Goal: Information Seeking & Learning: Learn about a topic

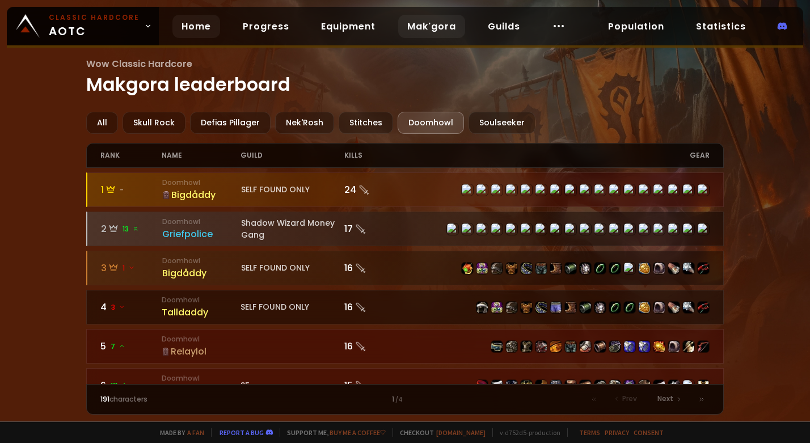
click at [187, 27] on link "Home" at bounding box center [196, 26] width 48 height 23
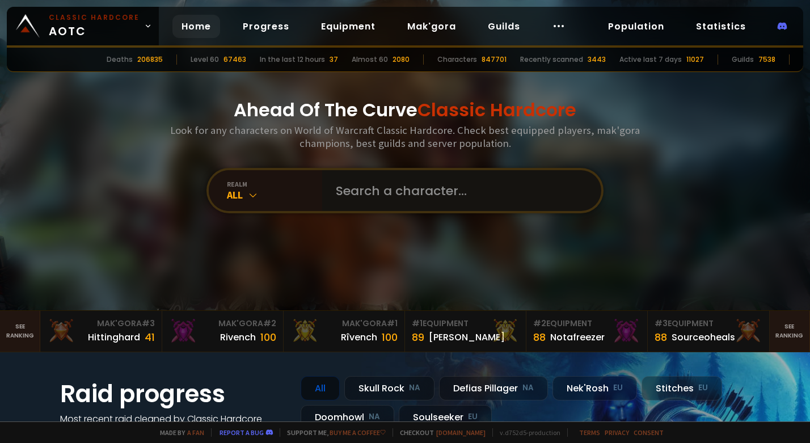
click at [395, 195] on input "text" at bounding box center [458, 190] width 259 height 41
type input "quitaskin"
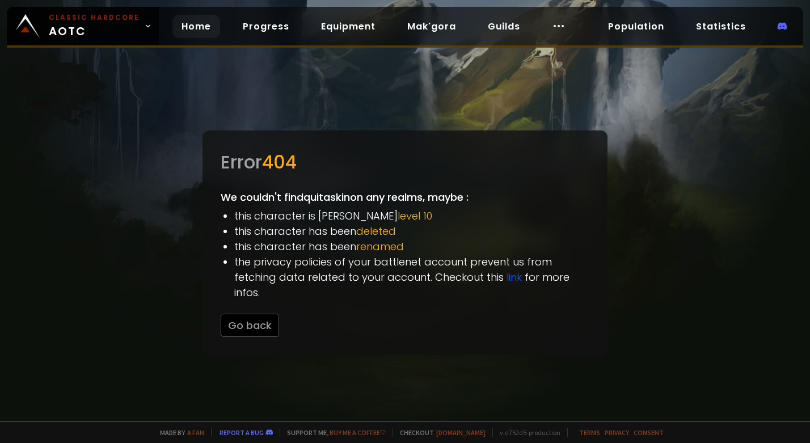
click at [183, 20] on link "Home" at bounding box center [196, 26] width 48 height 23
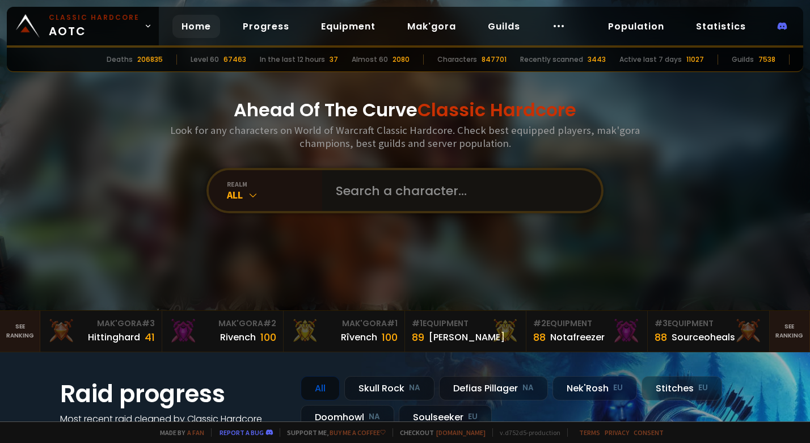
click at [381, 190] on input "text" at bounding box center [458, 190] width 259 height 41
click at [425, 182] on input "text" at bounding box center [458, 190] width 259 height 41
type input "quitaskin"
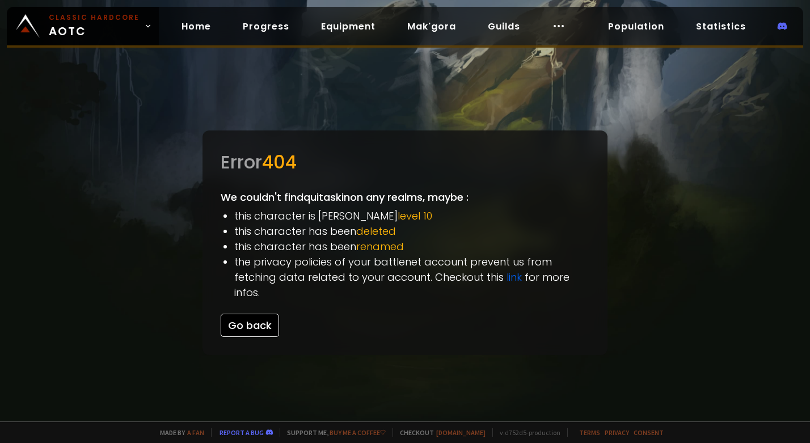
click at [251, 324] on button "Go back" at bounding box center [250, 325] width 58 height 23
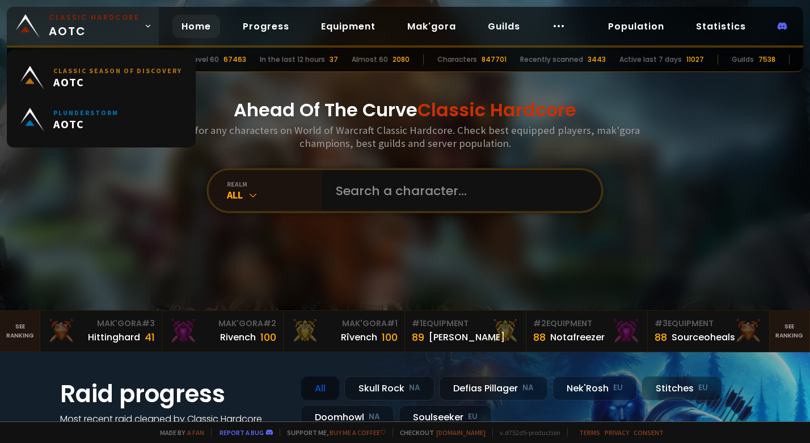
click at [91, 17] on small "Classic Hardcore" at bounding box center [94, 17] width 91 height 10
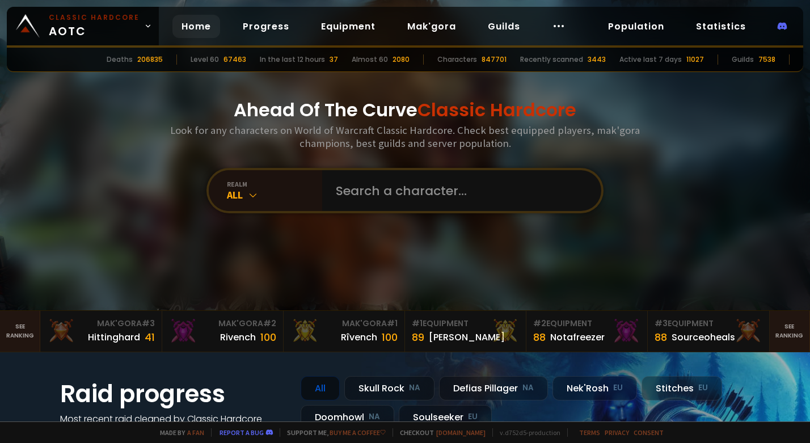
click at [95, 261] on div "Ahead Of The Curve Classic Hardcore Look for any characters on World of Warcraf…" at bounding box center [405, 155] width 683 height 310
click at [420, 35] on link "Mak'gora" at bounding box center [431, 26] width 67 height 23
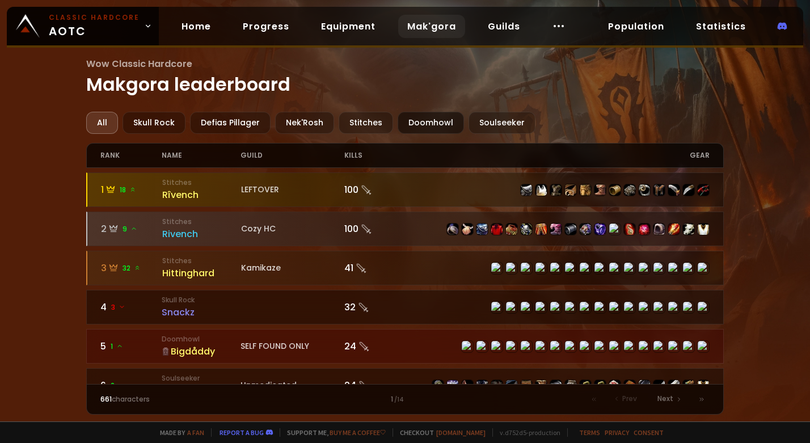
click at [438, 126] on div "Doomhowl" at bounding box center [430, 123] width 66 height 22
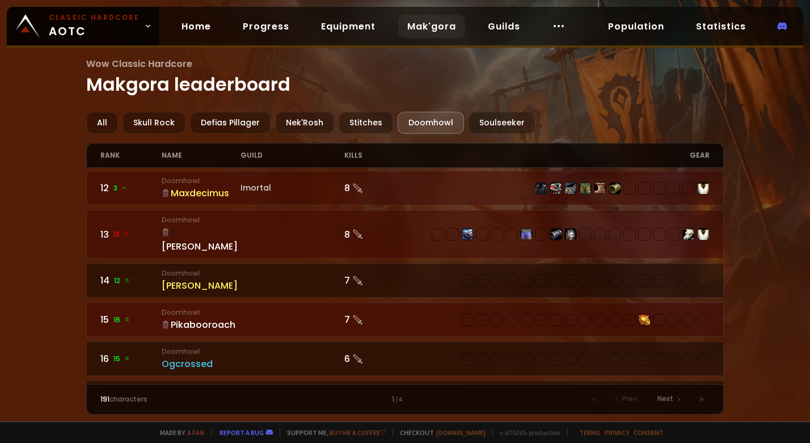
scroll to position [1134, 0]
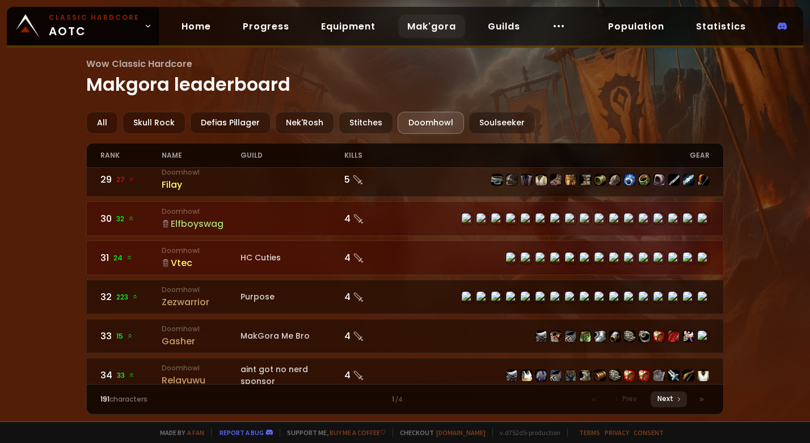
click at [667, 399] on span "Next" at bounding box center [665, 398] width 16 height 10
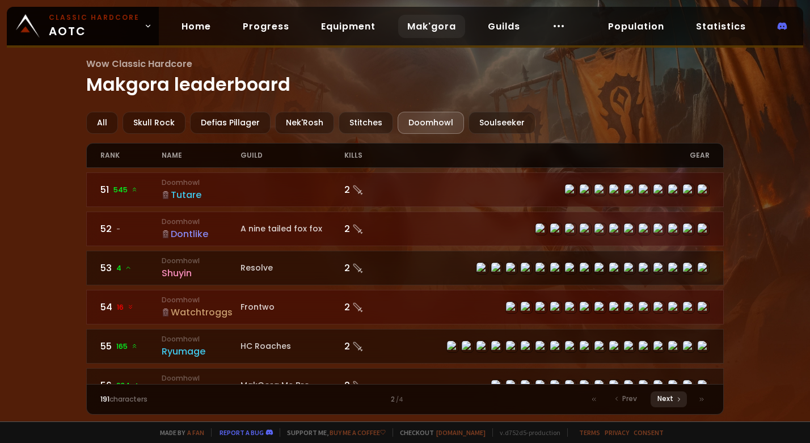
click at [666, 400] on span "Next" at bounding box center [665, 398] width 16 height 10
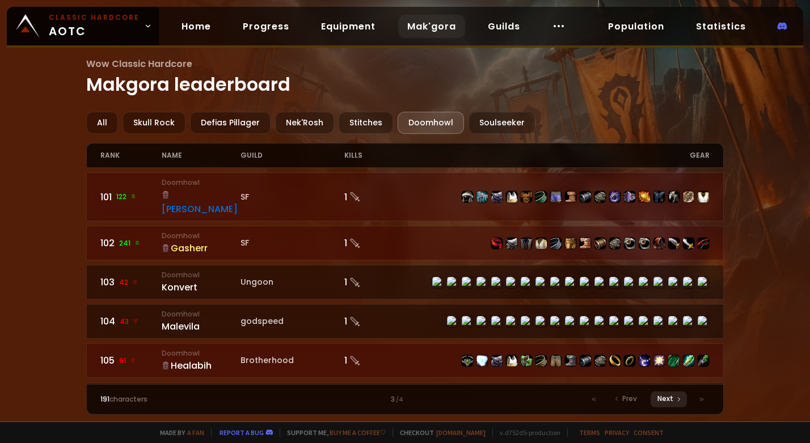
click at [665, 400] on span "Next" at bounding box center [665, 398] width 16 height 10
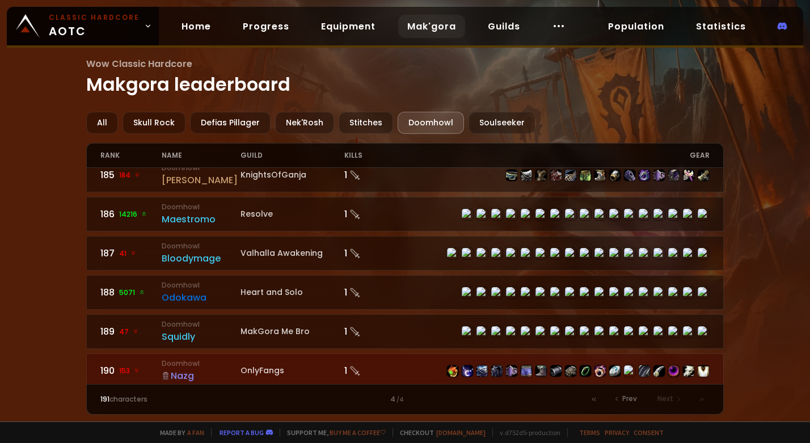
scroll to position [1421, 0]
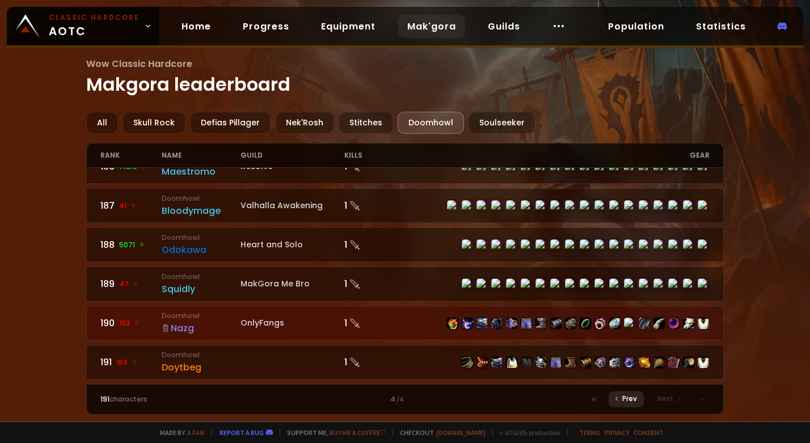
click at [621, 403] on div "Prev" at bounding box center [625, 399] width 35 height 16
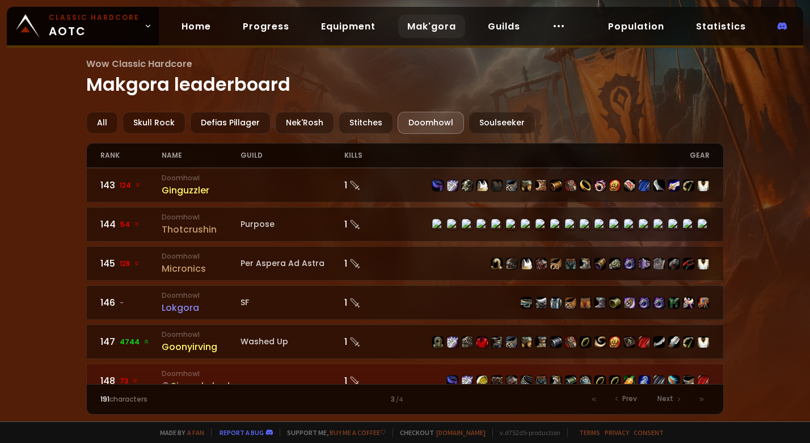
scroll to position [1759, 0]
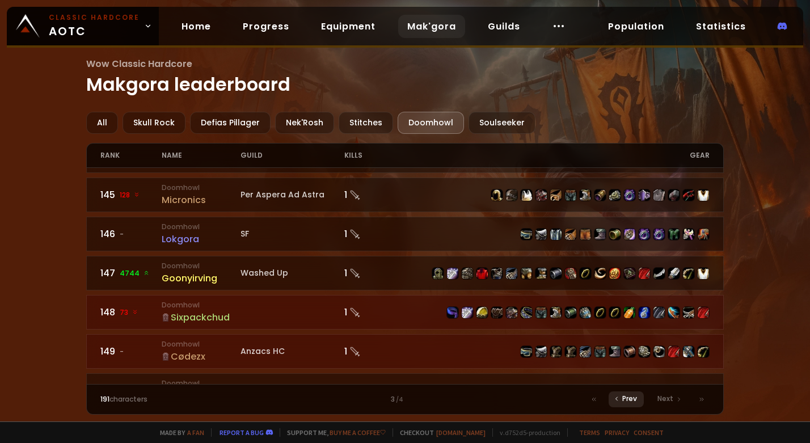
click at [637, 397] on span "Prev" at bounding box center [629, 398] width 15 height 10
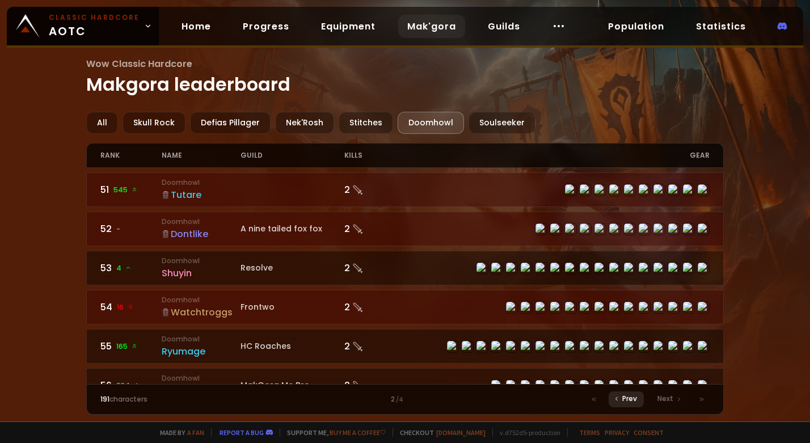
click at [628, 395] on span "Prev" at bounding box center [629, 398] width 15 height 10
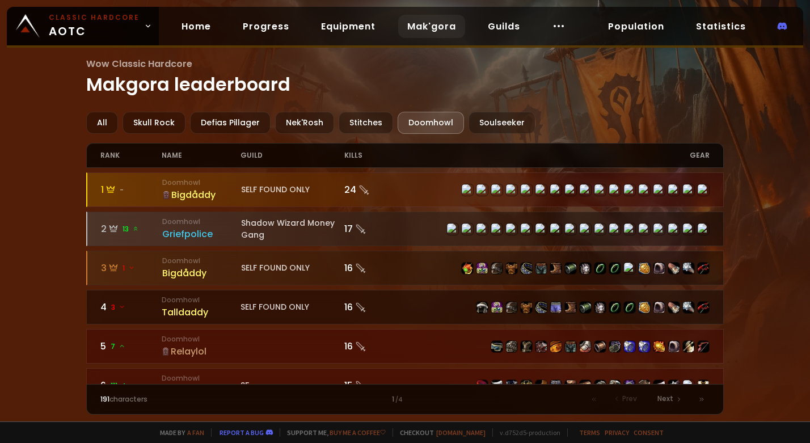
click at [632, 396] on span "Prev" at bounding box center [629, 398] width 15 height 10
click at [627, 399] on span "Prev" at bounding box center [629, 398] width 15 height 10
drag, startPoint x: 723, startPoint y: 177, endPoint x: 725, endPoint y: 187, distance: 10.3
click at [725, 187] on div "Wow Classic Hardcore Makgora leaderboard All Skull Rock Defias Pillager Nek'Ros…" at bounding box center [405, 210] width 810 height 421
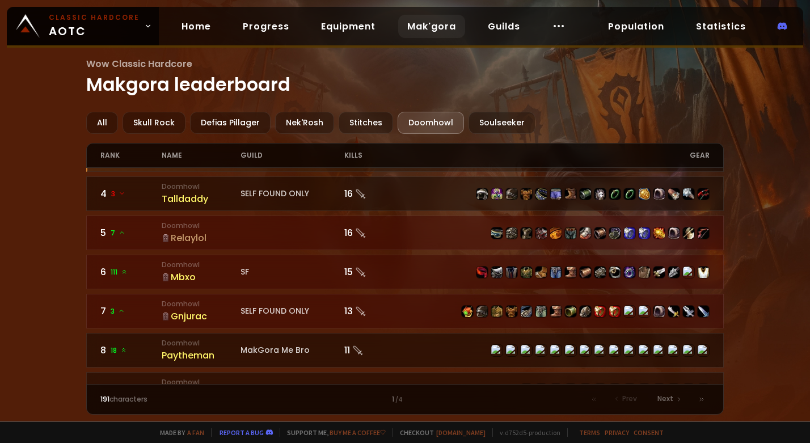
scroll to position [102, 0]
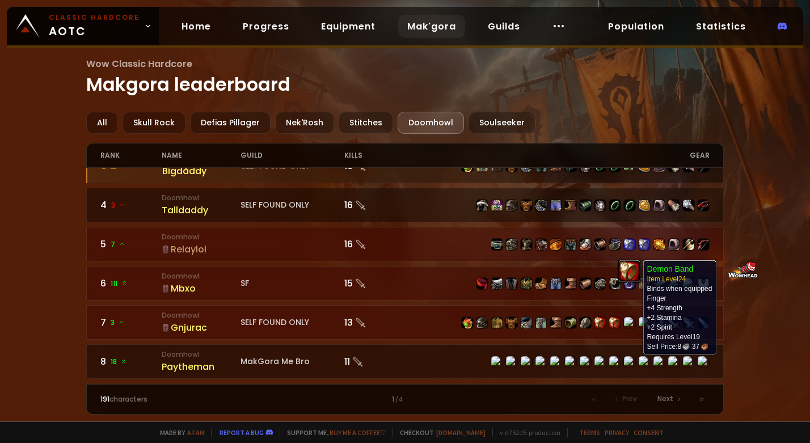
drag, startPoint x: 635, startPoint y: 359, endPoint x: 633, endPoint y: 343, distance: 16.0
click at [633, 343] on div "1 - Doomhowl Bigdåddy SELF FOUND ONLY 24 2 13 Doomhowl Griefpolice Shadow Wizar…" at bounding box center [404, 276] width 637 height 216
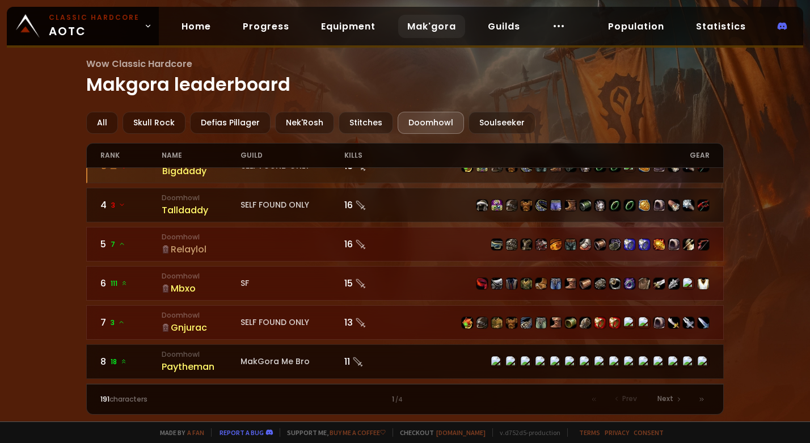
click at [465, 357] on div at bounding box center [557, 361] width 304 height 12
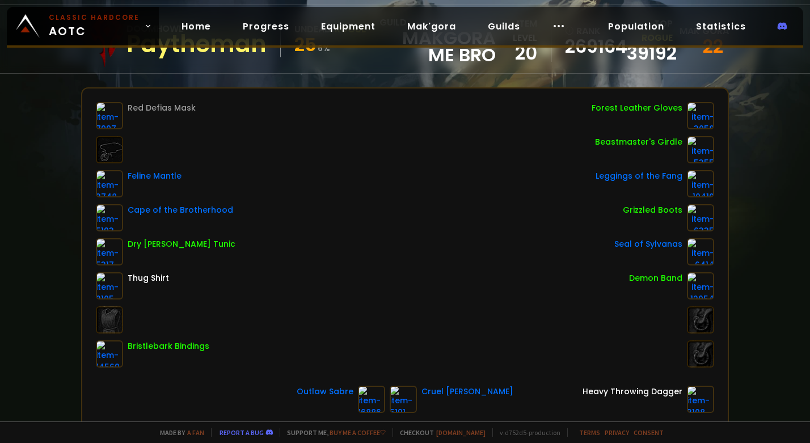
scroll to position [109, 0]
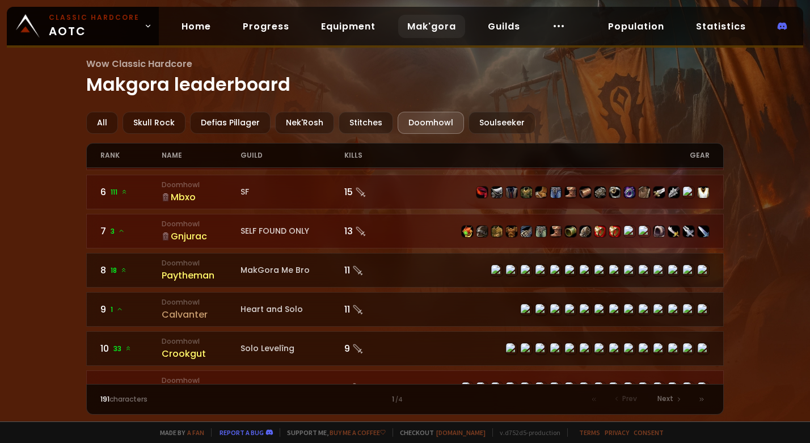
scroll to position [188, 0]
